Goal: Task Accomplishment & Management: Use online tool/utility

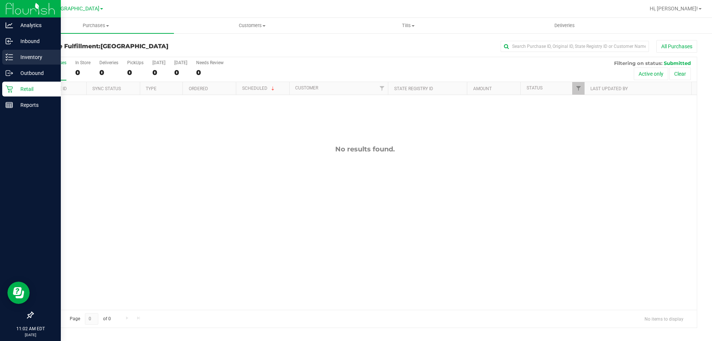
click at [12, 52] on div "Inventory" at bounding box center [31, 57] width 59 height 15
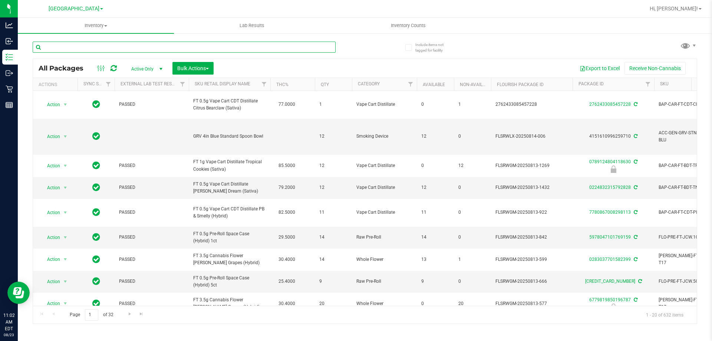
click at [124, 49] on input "text" at bounding box center [184, 47] width 303 height 11
type input "g"
type input "GPE"
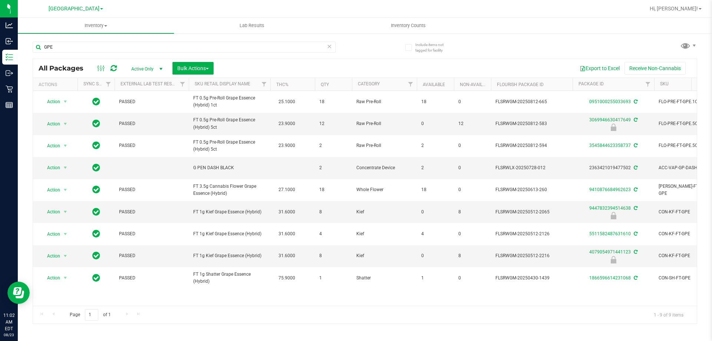
click at [70, 39] on div "GPE" at bounding box center [199, 47] width 332 height 24
click at [70, 46] on input "GPE" at bounding box center [184, 47] width 303 height 11
